Goal: Navigation & Orientation: Understand site structure

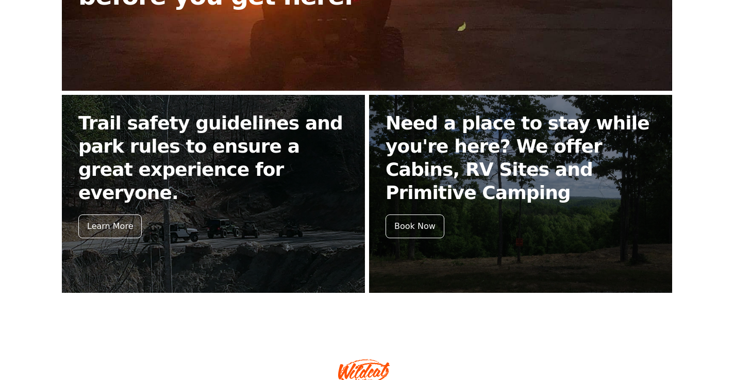
scroll to position [445, 0]
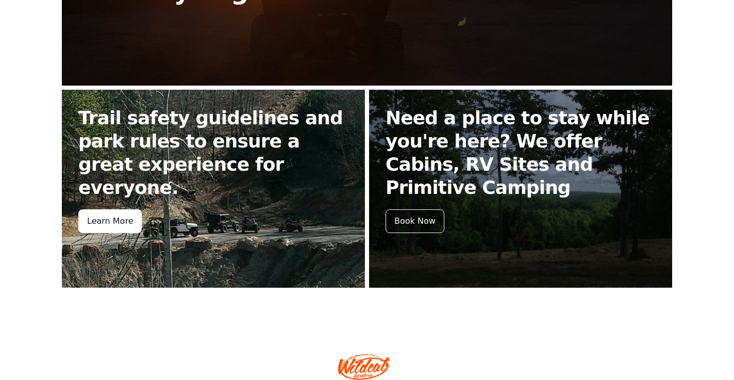
click at [120, 209] on div "Learn More" at bounding box center [109, 221] width 63 height 24
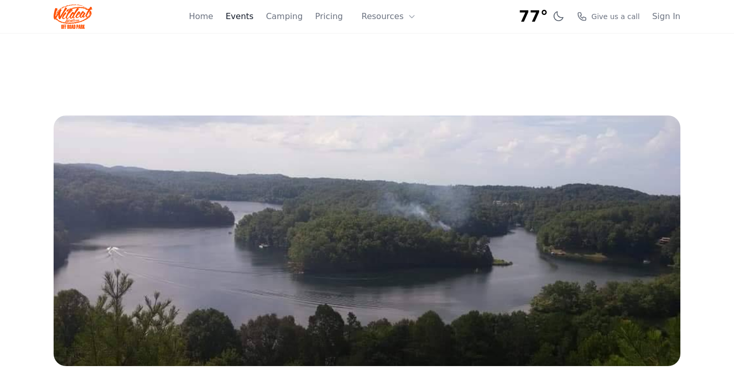
click at [253, 15] on link "Events" at bounding box center [240, 16] width 28 height 12
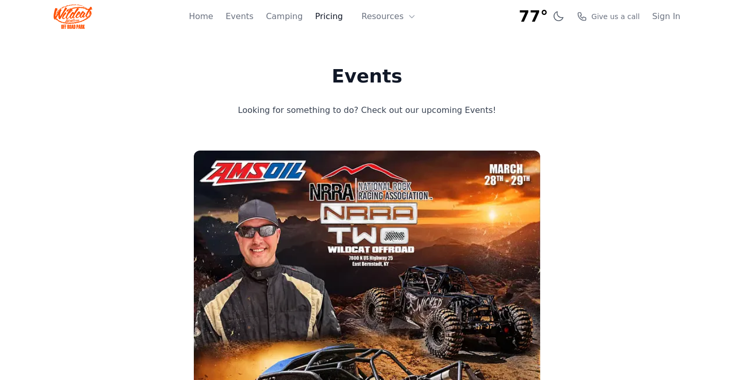
click at [331, 15] on link "Pricing" at bounding box center [329, 16] width 28 height 12
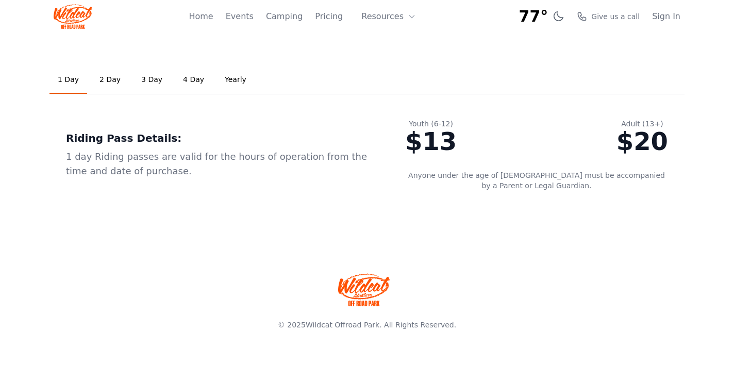
click at [109, 82] on link "2 Day" at bounding box center [110, 80] width 38 height 28
click at [399, 15] on button "Resources" at bounding box center [388, 16] width 67 height 21
click at [281, 17] on link "Camping" at bounding box center [284, 16] width 37 height 12
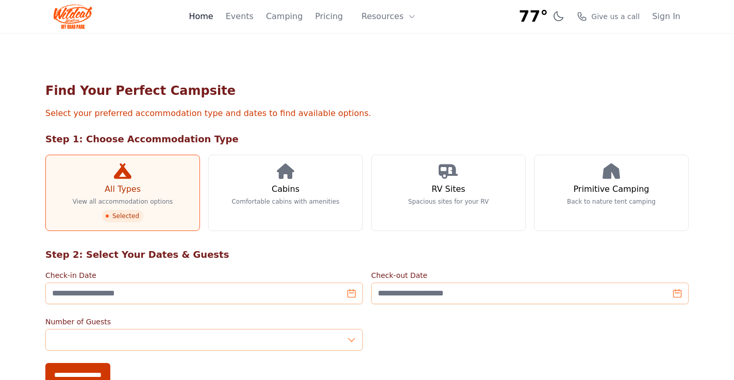
click at [213, 20] on link "Home" at bounding box center [201, 16] width 24 height 12
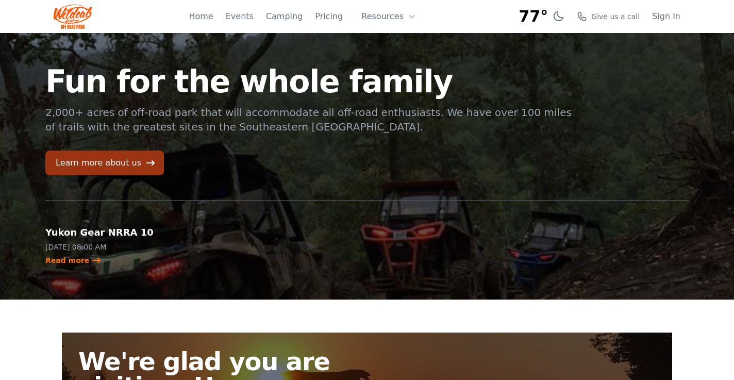
click at [95, 164] on link "Learn more about us" at bounding box center [104, 162] width 118 height 25
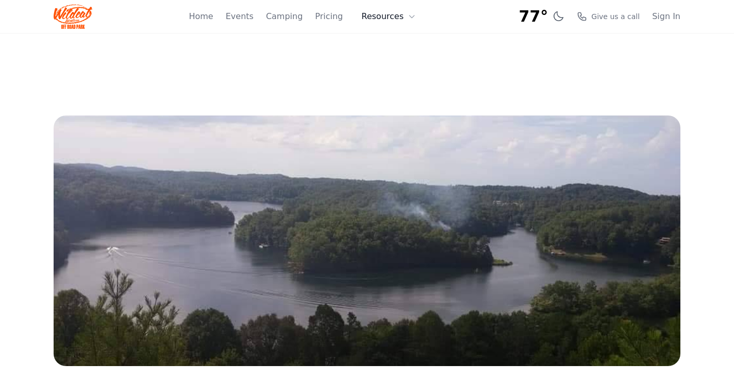
click at [405, 16] on button "Resources" at bounding box center [388, 16] width 67 height 21
click at [398, 45] on link "About" at bounding box center [404, 42] width 99 height 19
click at [382, 15] on button "Resources" at bounding box center [388, 16] width 67 height 21
click at [388, 63] on link "FAQ" at bounding box center [404, 61] width 99 height 19
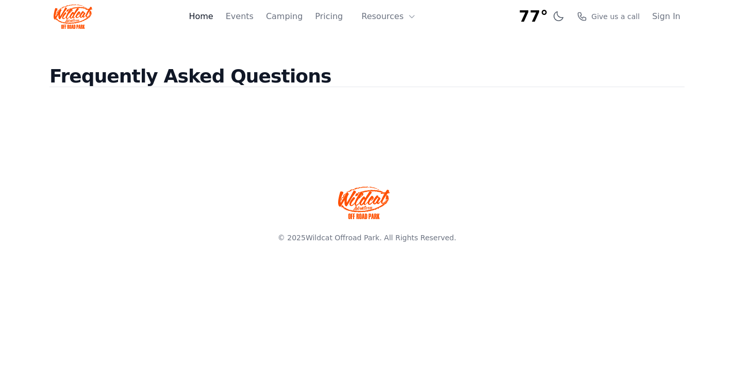
click at [213, 16] on link "Home" at bounding box center [201, 16] width 24 height 12
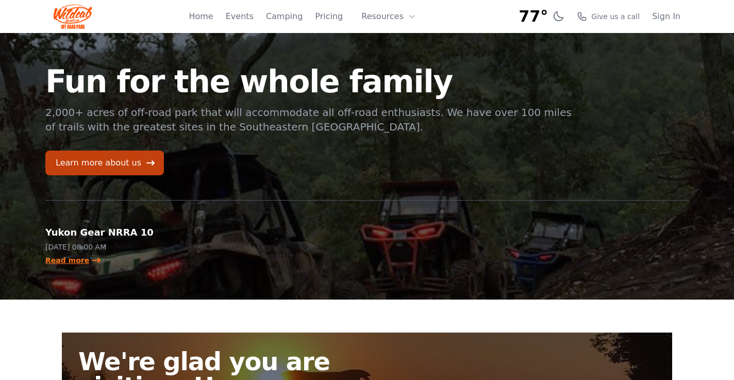
click at [72, 262] on link "Read more" at bounding box center [73, 260] width 56 height 10
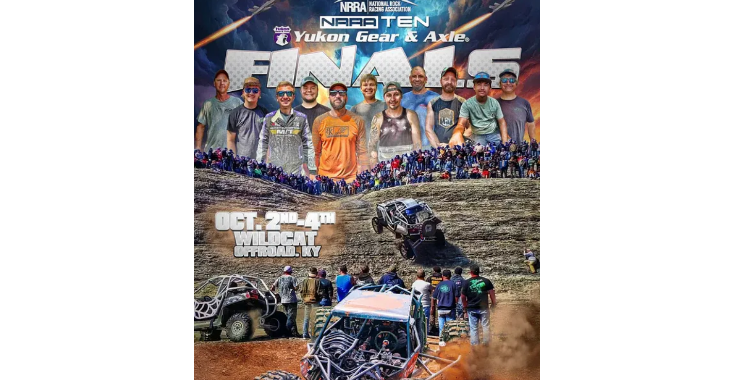
scroll to position [859, 0]
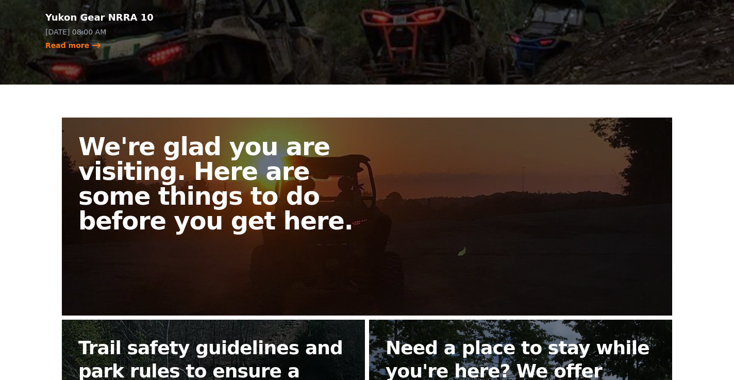
scroll to position [219, 0]
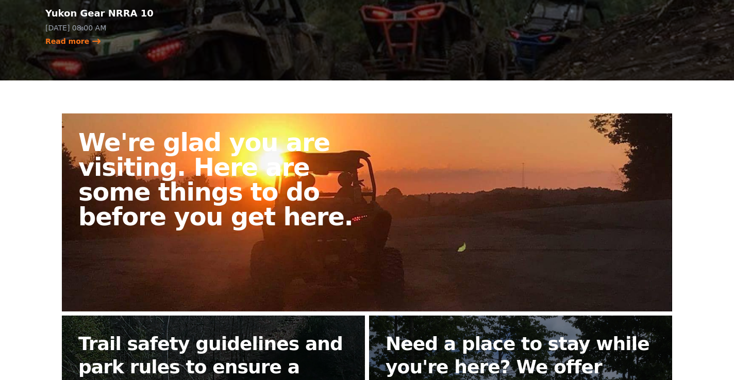
click at [185, 195] on h2 "We're glad you are visiting. Here are some things to do before you get here." at bounding box center [226, 179] width 297 height 99
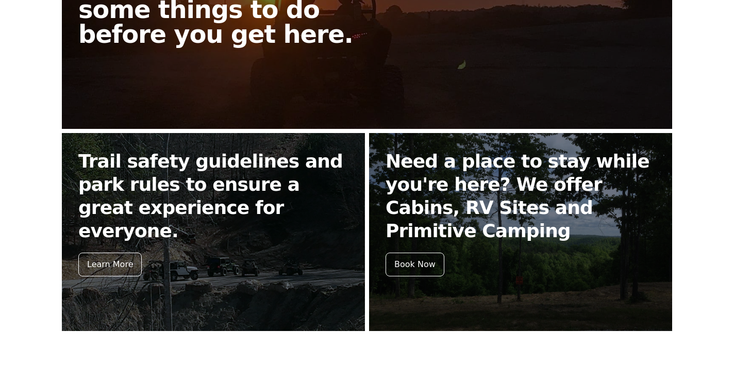
scroll to position [422, 0]
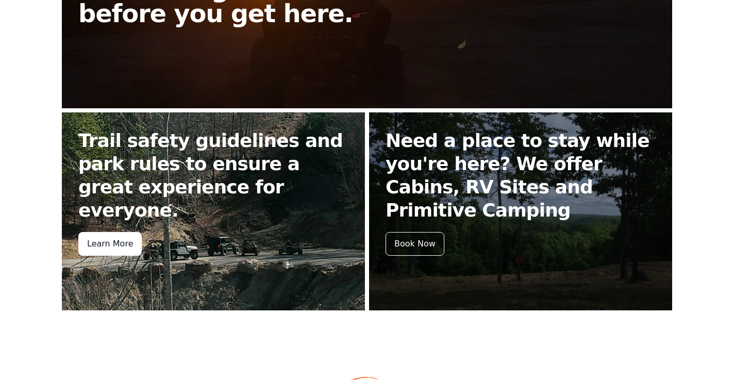
click at [116, 232] on div "Learn More" at bounding box center [109, 244] width 63 height 24
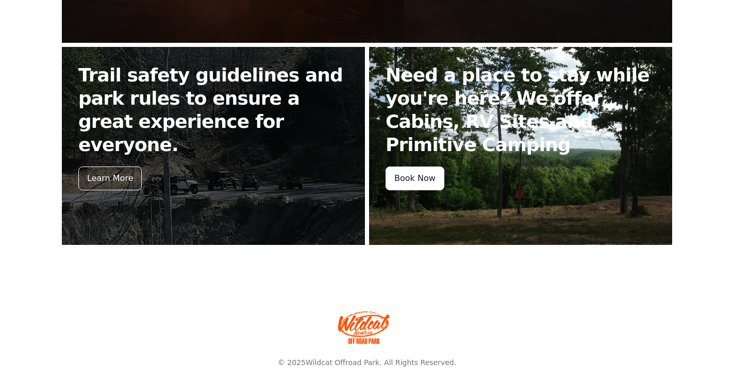
scroll to position [492, 0]
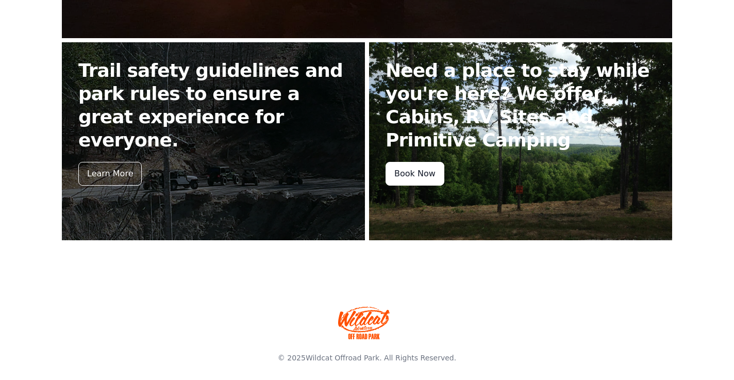
click at [418, 162] on div "Book Now" at bounding box center [414, 174] width 59 height 24
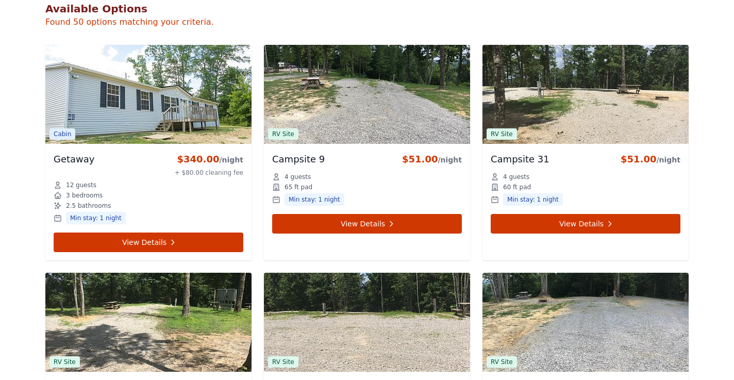
scroll to position [413, 0]
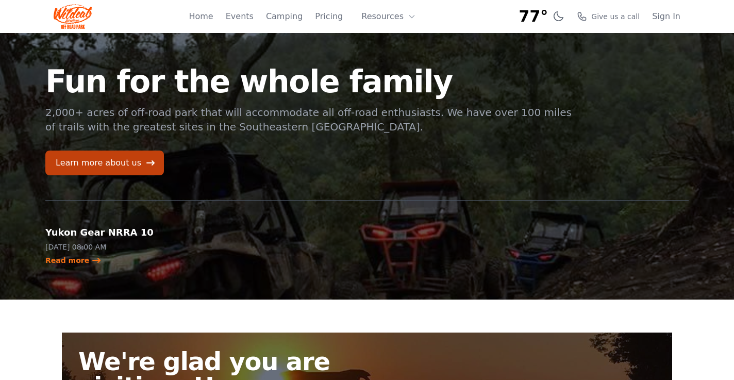
scroll to position [219, 0]
